Goal: Obtain resource: Download file/media

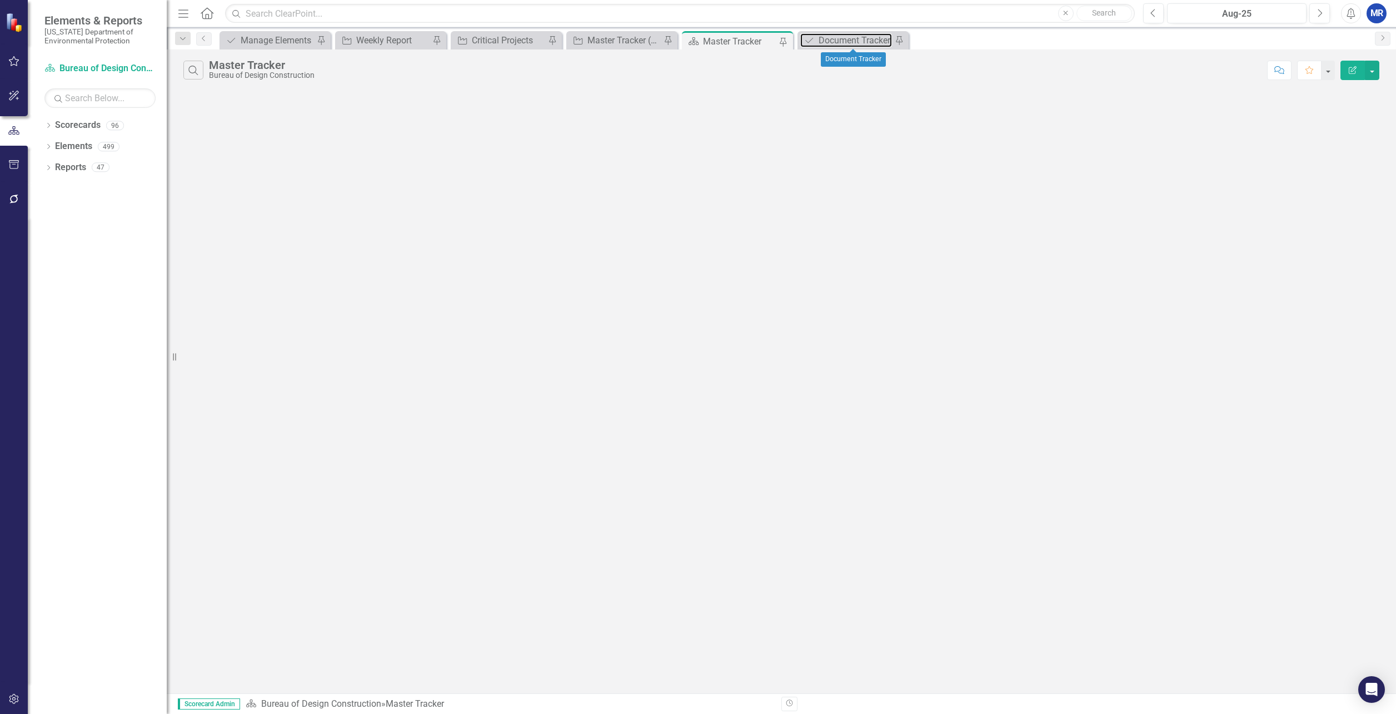
drag, startPoint x: 822, startPoint y: 43, endPoint x: 821, endPoint y: 52, distance: 9.0
click at [822, 43] on div "Document Tracker" at bounding box center [855, 40] width 73 height 14
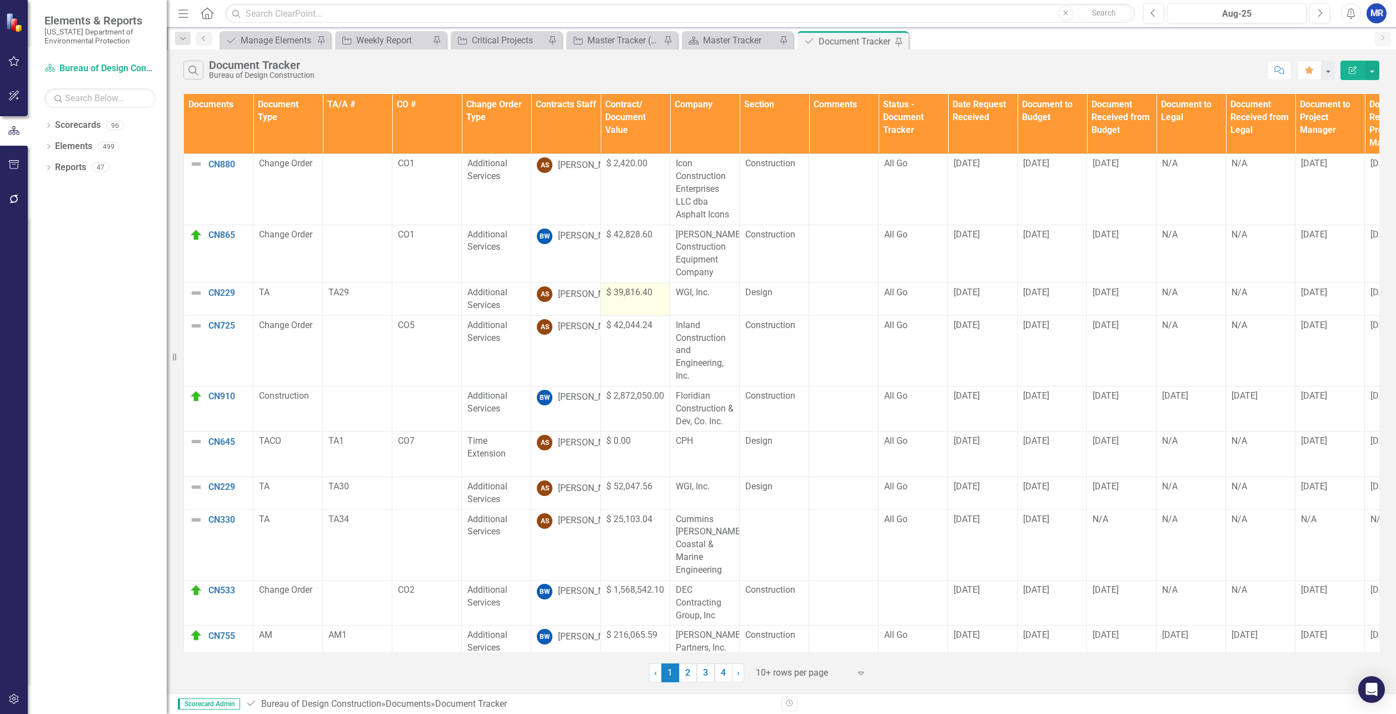
scroll to position [2, 0]
click at [684, 672] on link "2" at bounding box center [688, 672] width 18 height 19
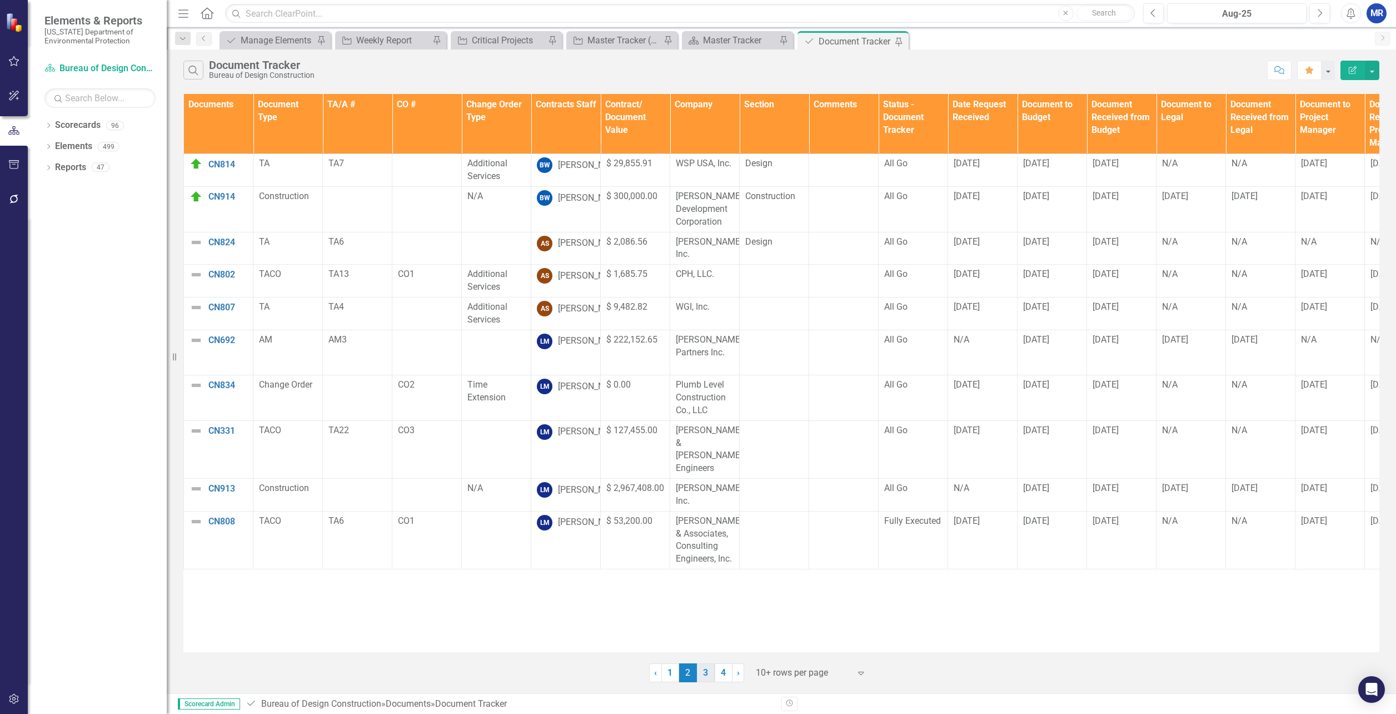
click at [707, 673] on link "3" at bounding box center [706, 672] width 18 height 19
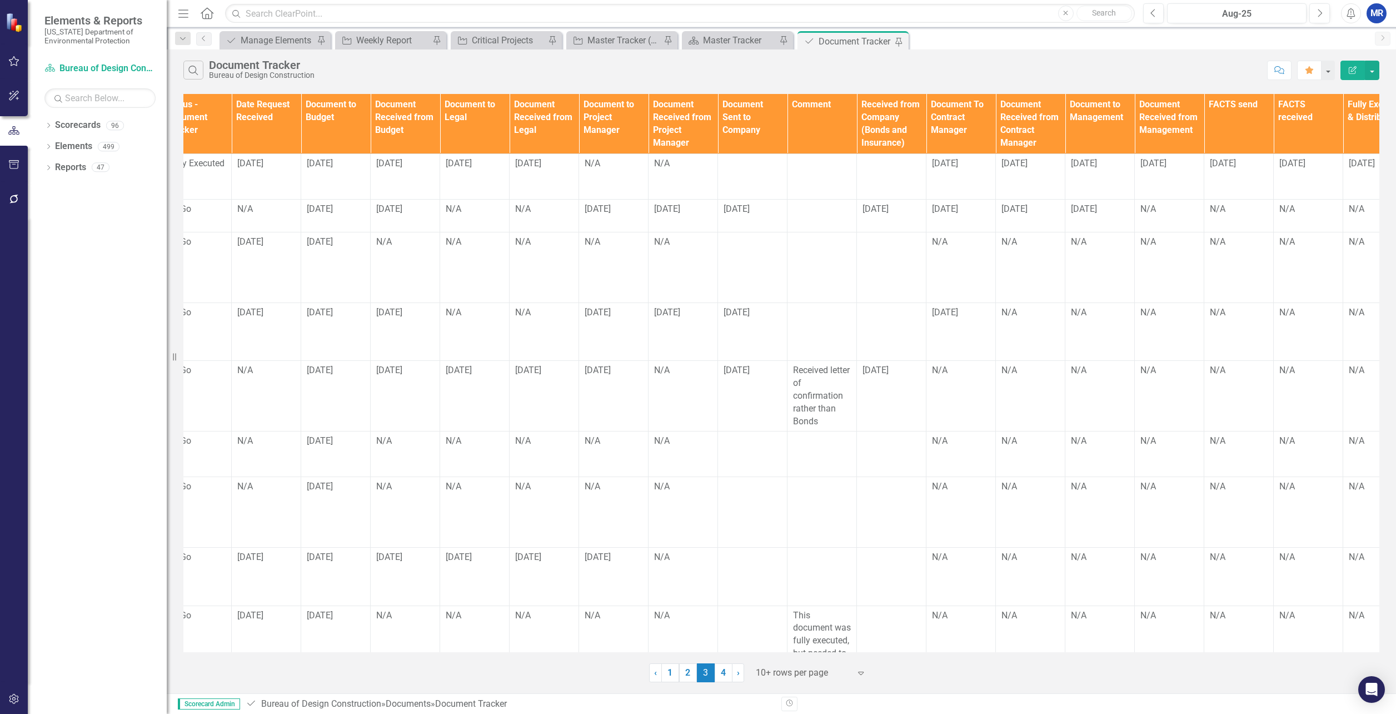
scroll to position [0, 756]
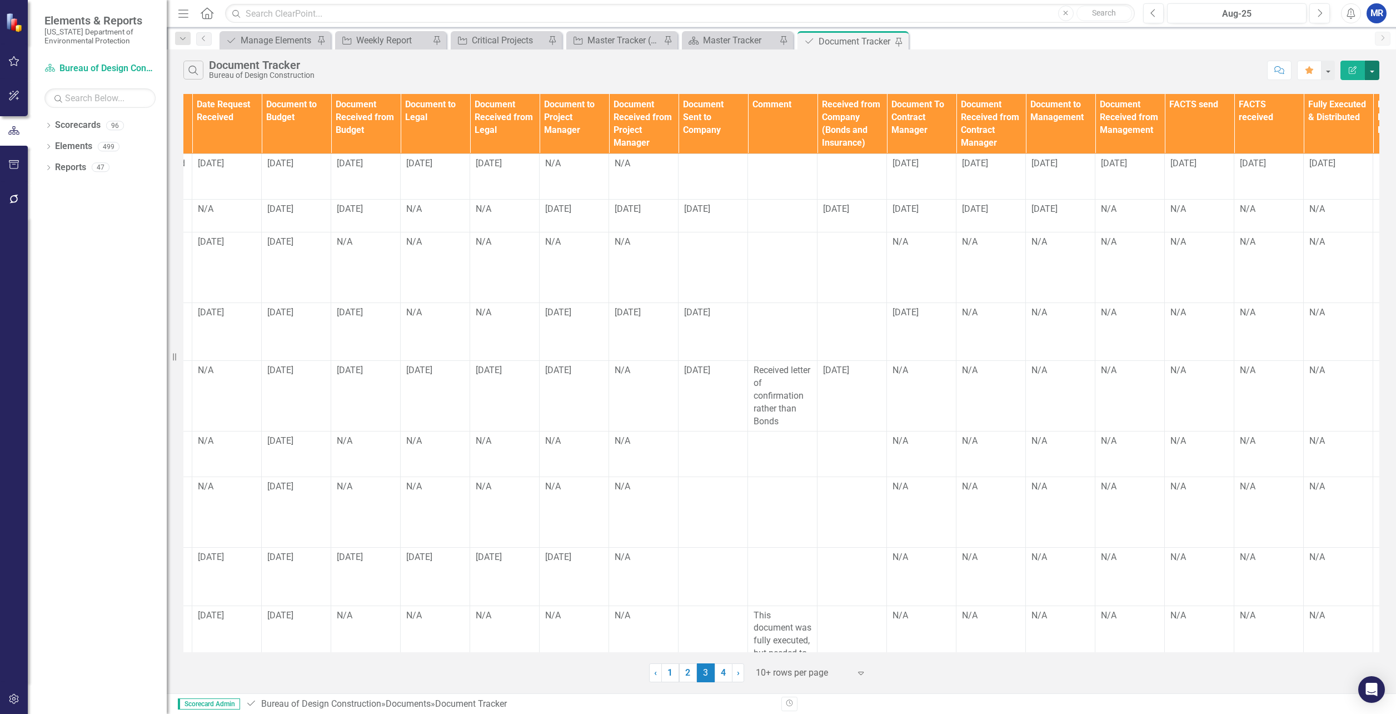
click at [1369, 72] on button "button" at bounding box center [1372, 70] width 14 height 19
click at [1355, 107] on link "PDF Export to PDF" at bounding box center [1335, 113] width 88 height 21
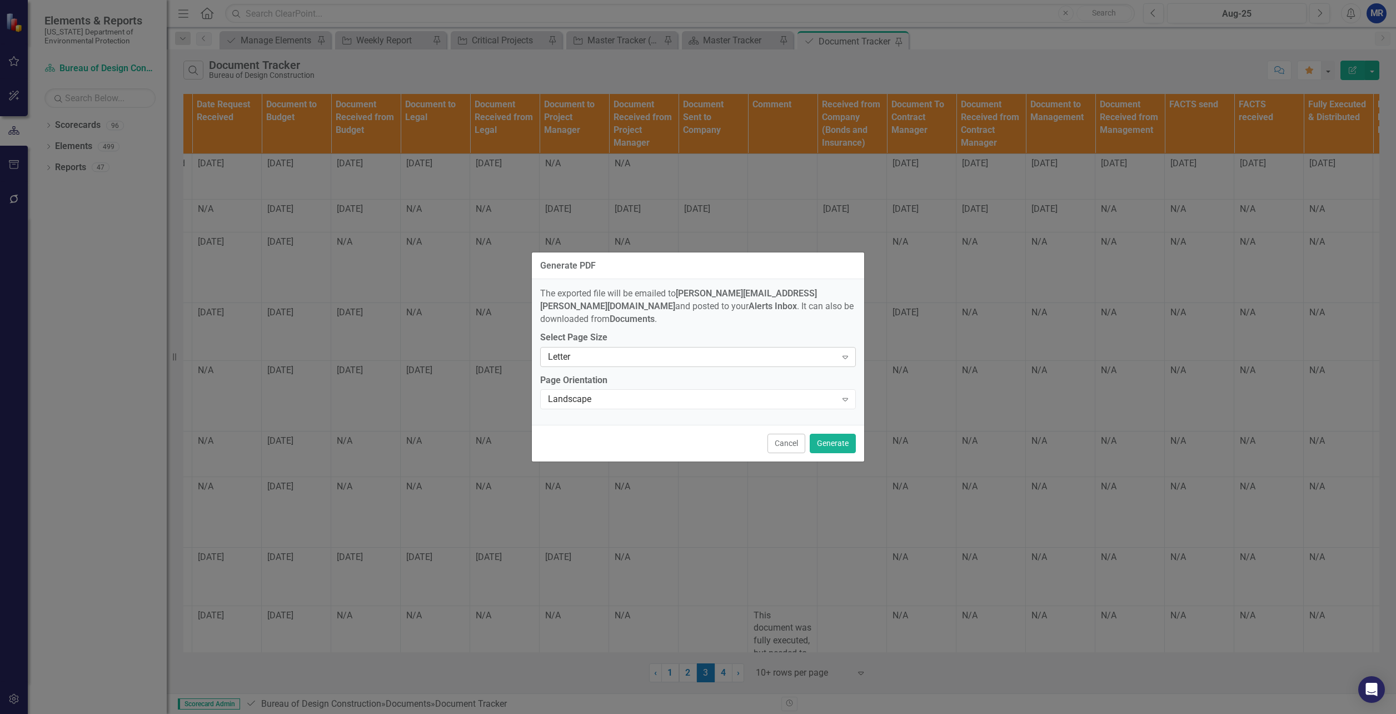
click at [571, 355] on div "Letter" at bounding box center [692, 356] width 288 height 13
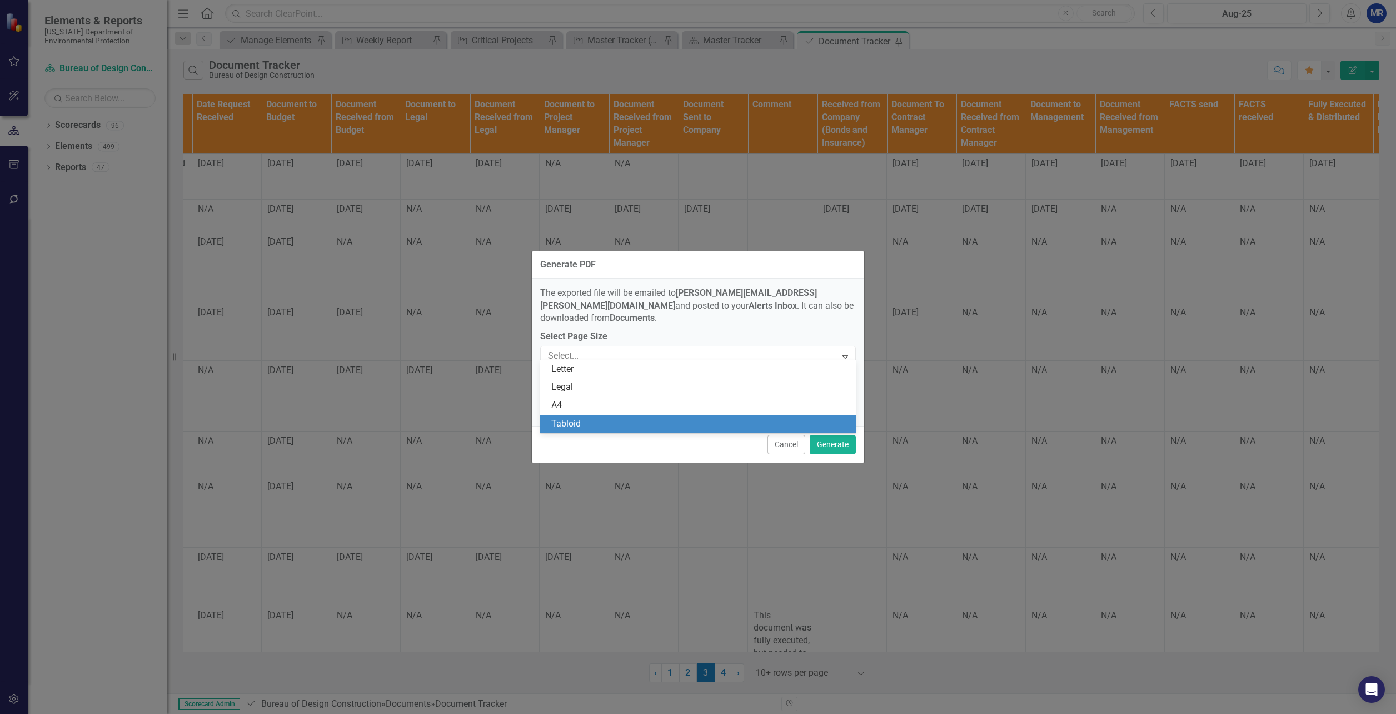
click at [572, 426] on div "Tabloid" at bounding box center [700, 423] width 298 height 13
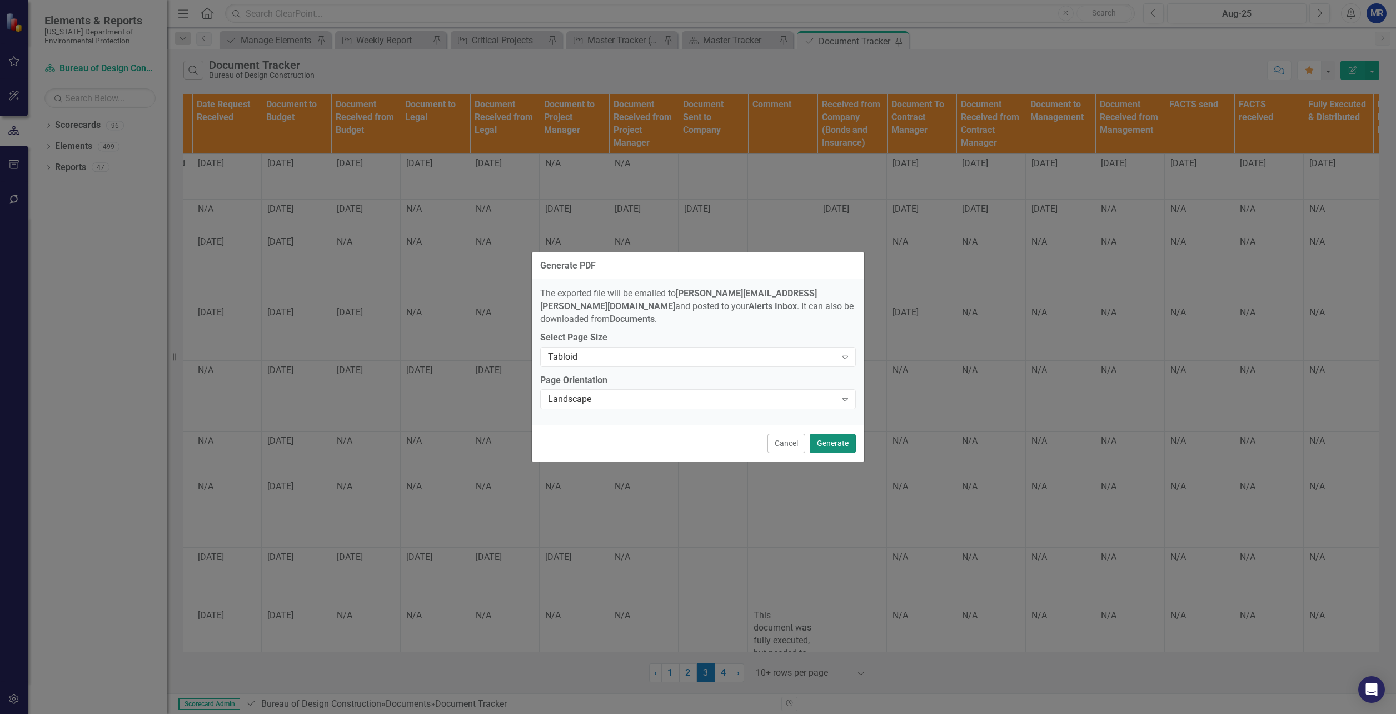
click at [842, 438] on button "Generate" at bounding box center [833, 442] width 46 height 19
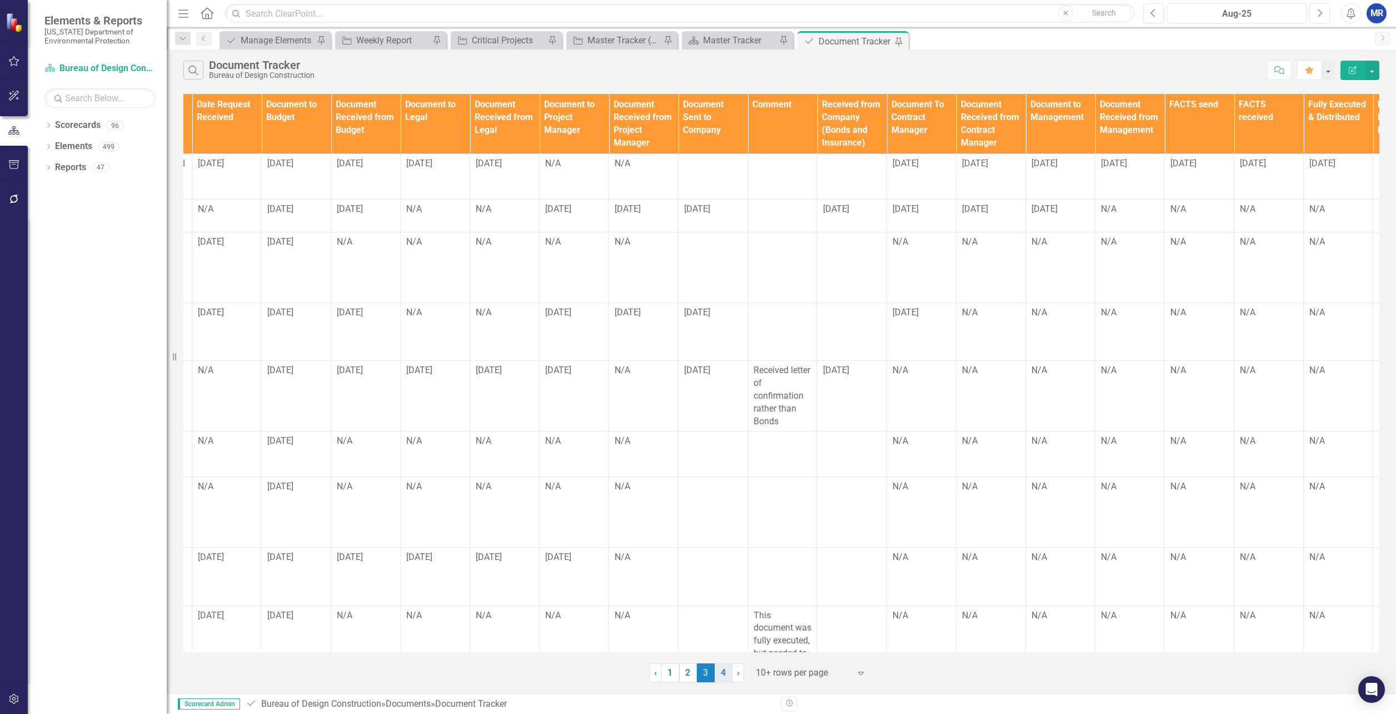
click at [726, 674] on link "4" at bounding box center [724, 672] width 18 height 19
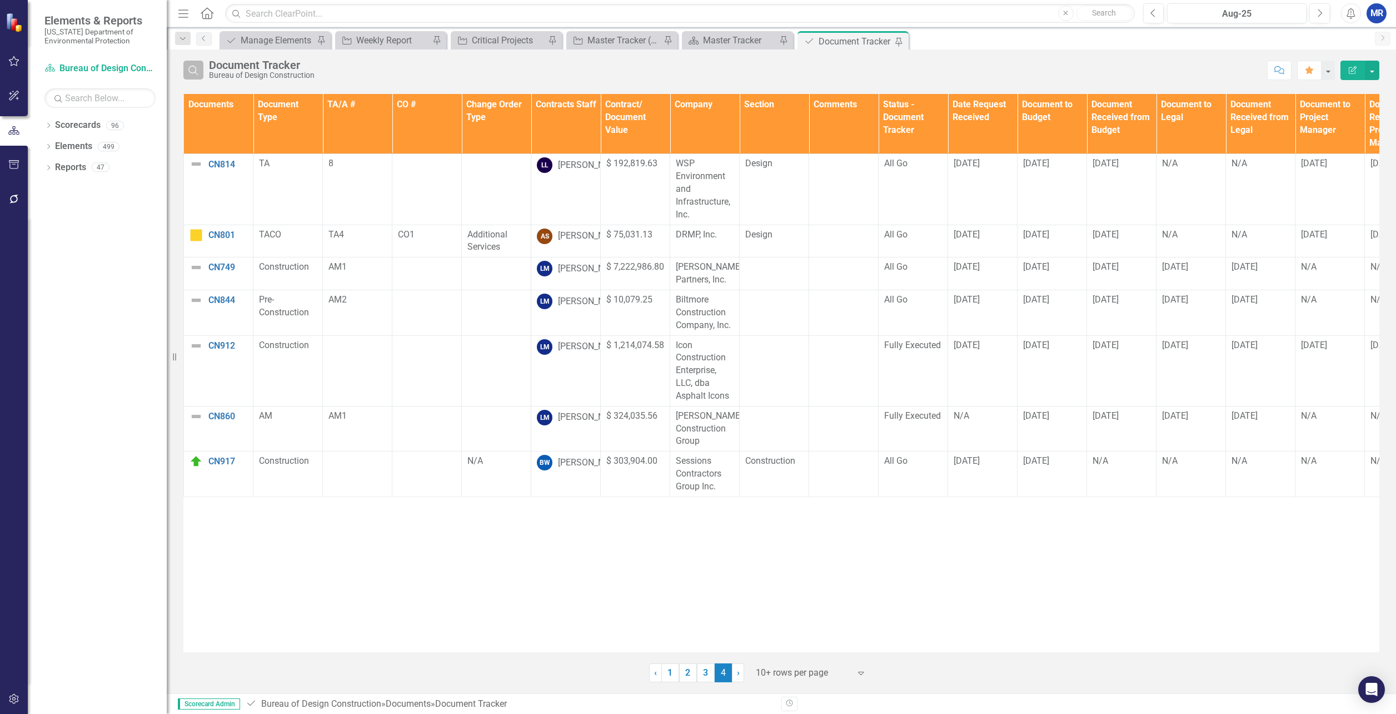
click at [188, 64] on button "Search" at bounding box center [193, 70] width 20 height 19
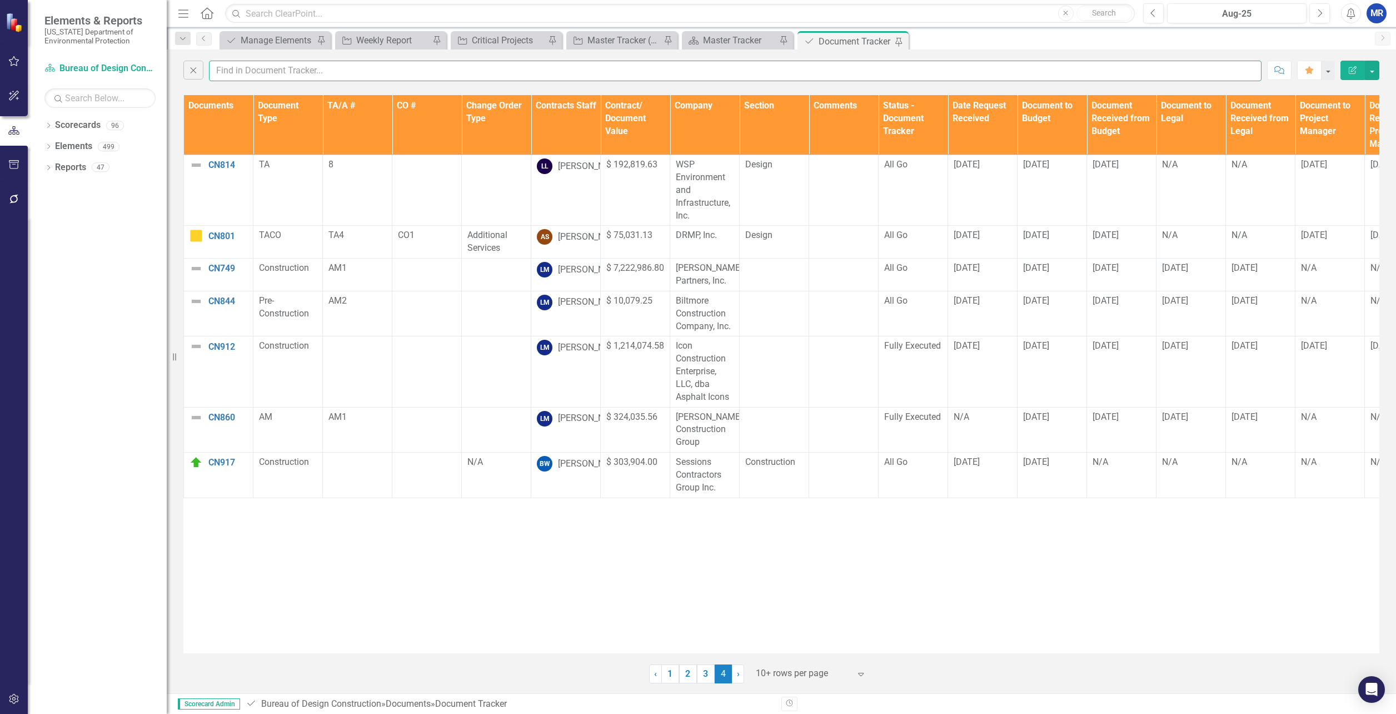
click at [241, 68] on input "text" at bounding box center [735, 71] width 1053 height 21
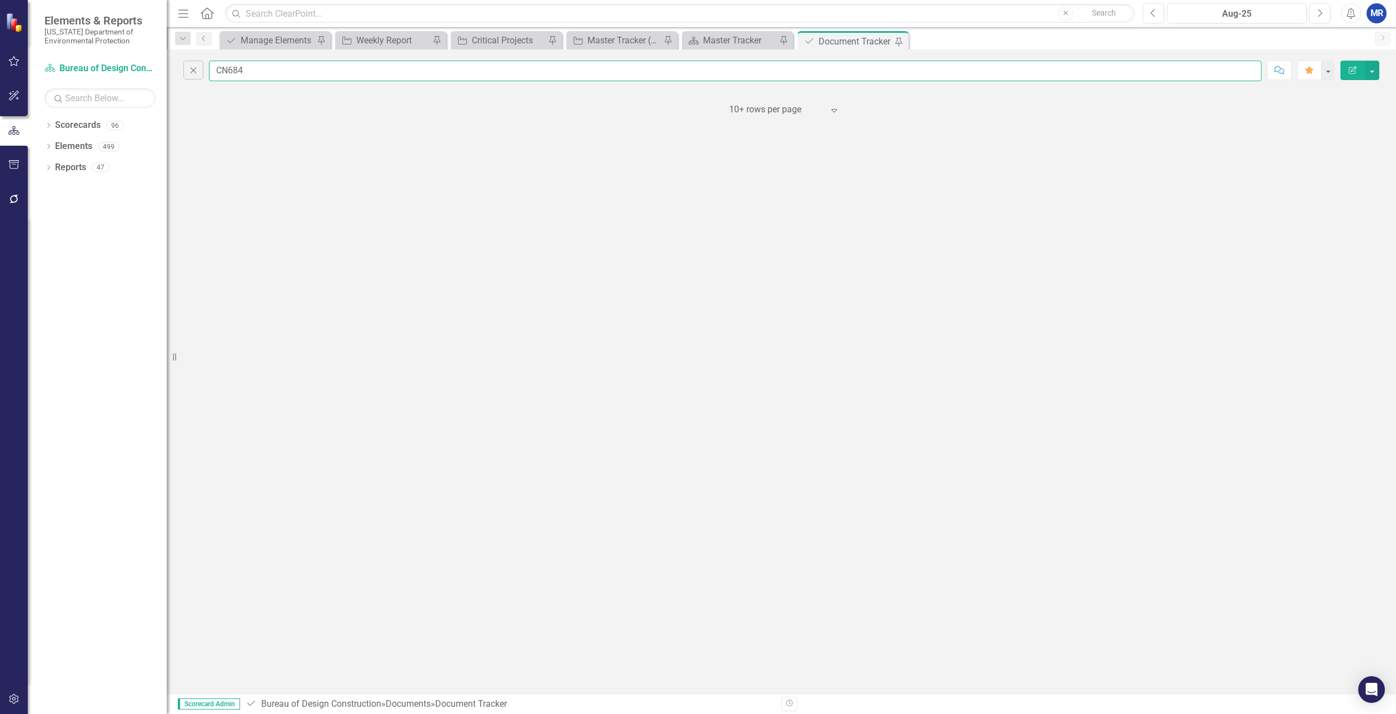
click at [281, 74] on input "CN684" at bounding box center [735, 71] width 1053 height 21
type input "C"
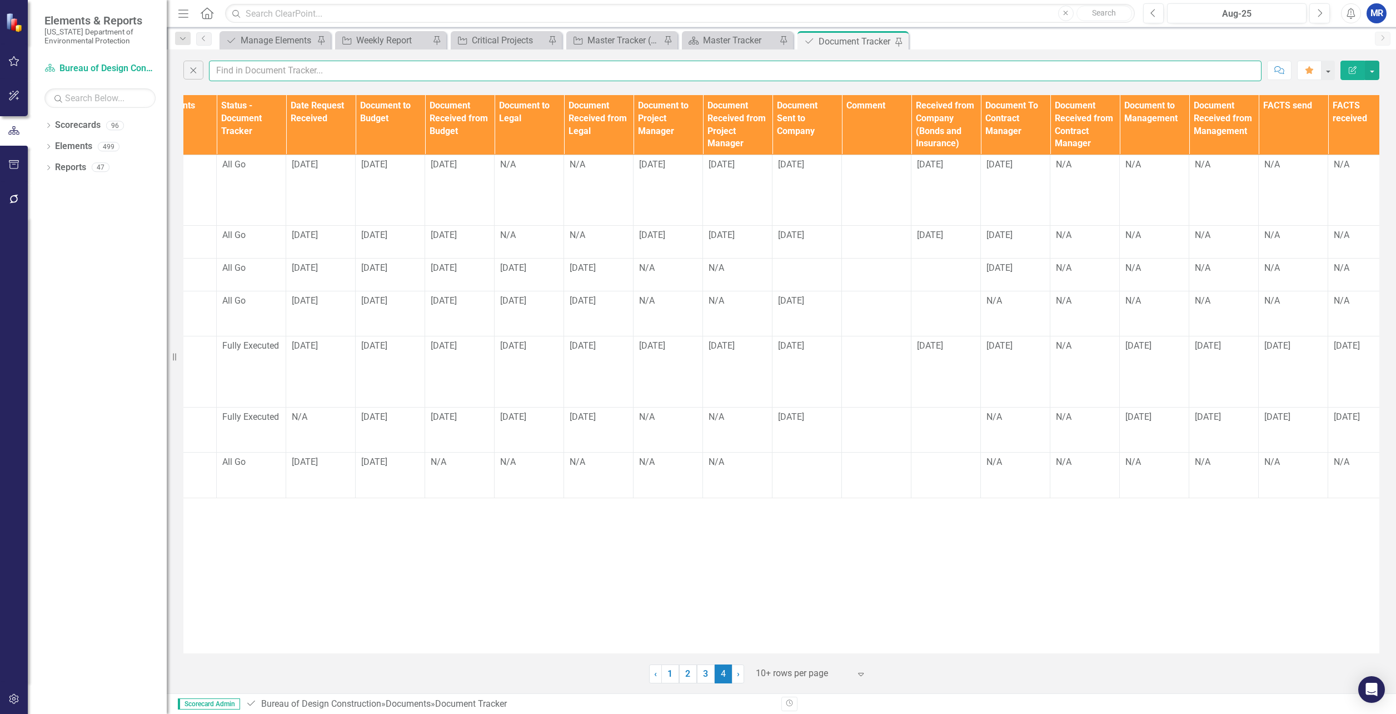
scroll to position [0, 658]
click at [841, 671] on div at bounding box center [803, 673] width 94 height 15
click at [854, 607] on div "Documents Document Type TA/A # CO # Change Order Type Contracts Staff Contract/…" at bounding box center [781, 374] width 1196 height 558
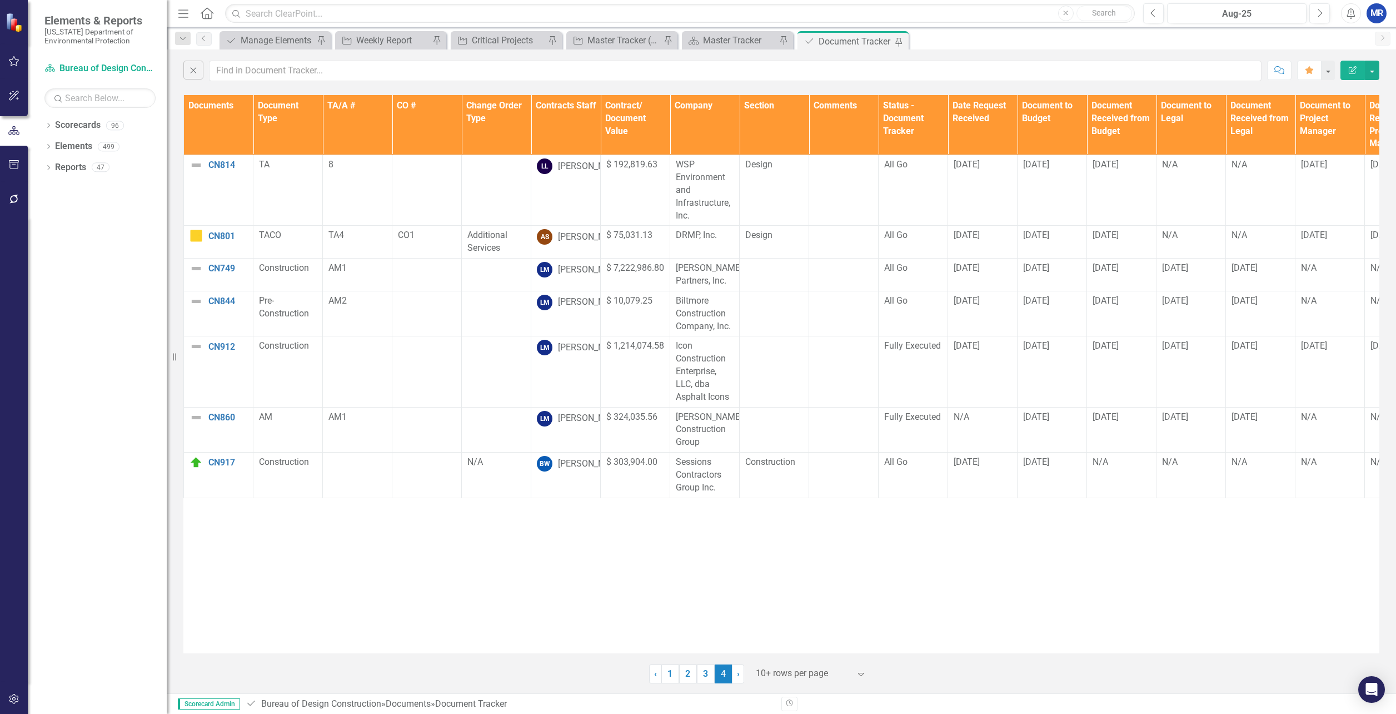
drag, startPoint x: 675, startPoint y: 677, endPoint x: 737, endPoint y: 713, distance: 72.2
click at [675, 677] on link "1" at bounding box center [670, 673] width 18 height 19
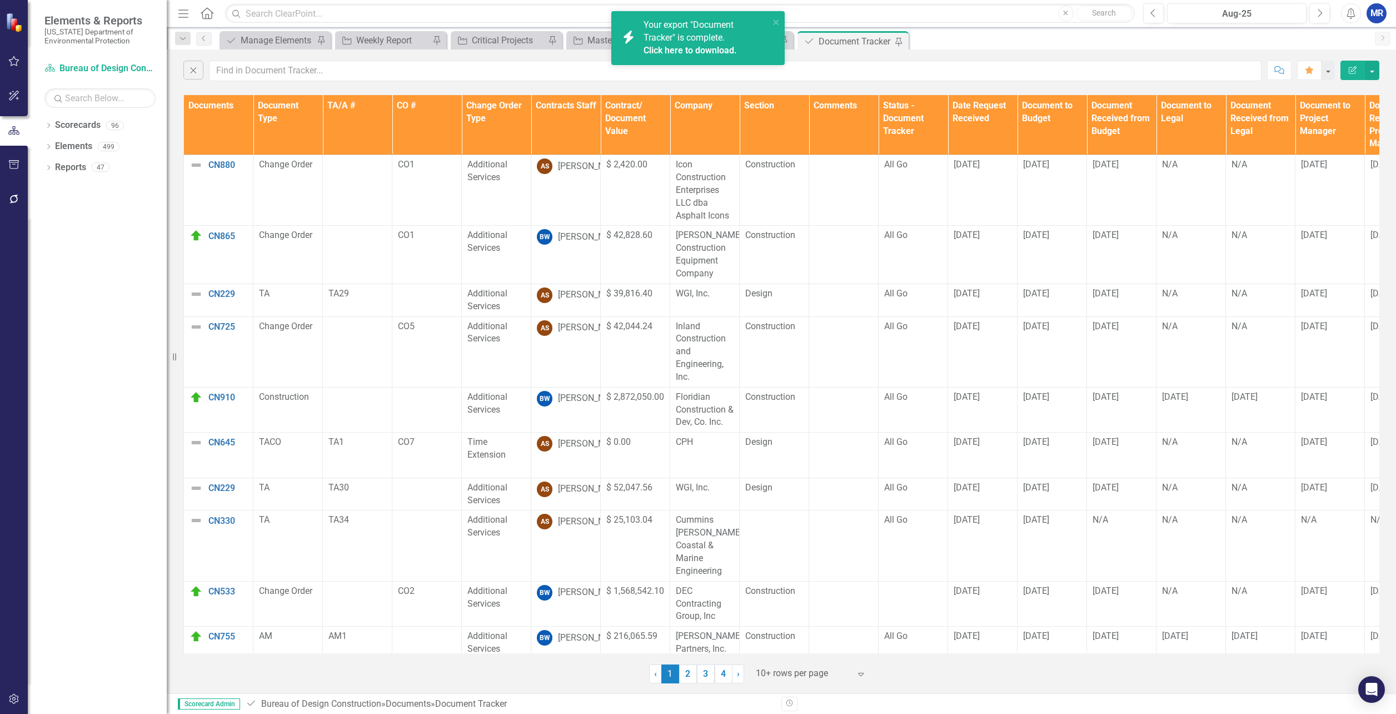
click at [716, 39] on span "Your export "Document Tracker" is complete. Click here to download." at bounding box center [705, 38] width 123 height 38
click at [827, 82] on div "Close Comment Favorite Edit Report" at bounding box center [781, 67] width 1229 height 37
